Goal: Task Accomplishment & Management: Manage account settings

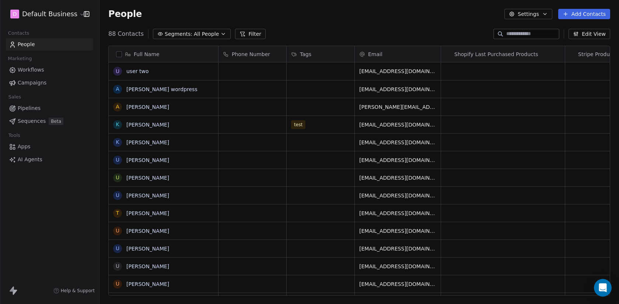
scroll to position [267, 520]
click at [56, 16] on html "D Default Business Contacts People Marketing Workflows Campaigns Sales Pipeline…" at bounding box center [309, 152] width 619 height 304
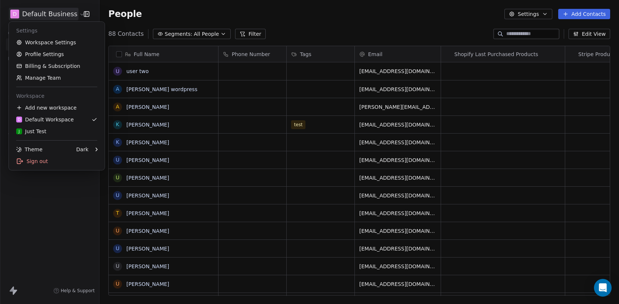
click at [42, 201] on html "D Default Business Contacts People Marketing Workflows Campaigns Sales Pipeline…" at bounding box center [309, 152] width 619 height 304
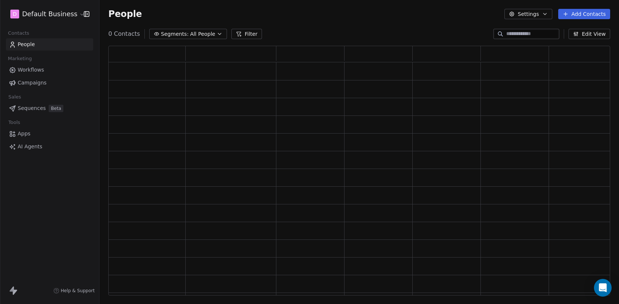
scroll to position [250, 502]
click at [33, 16] on html "D Default Business Contacts People Marketing Workflows Campaigns Sales Pipeline…" at bounding box center [309, 152] width 619 height 304
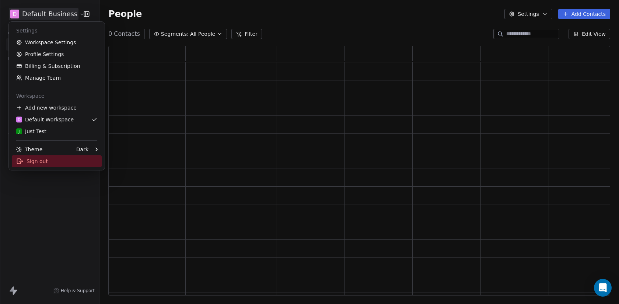
click at [67, 156] on div "Sign out" at bounding box center [57, 161] width 90 height 12
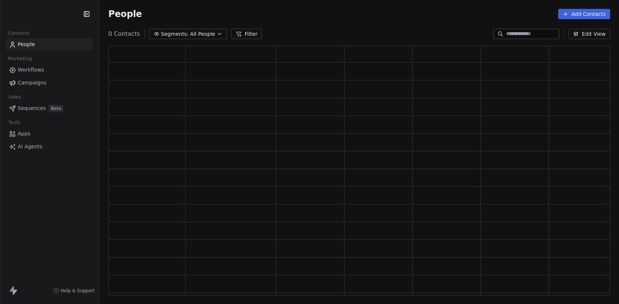
scroll to position [250, 502]
